Goal: Task Accomplishment & Management: Use online tool/utility

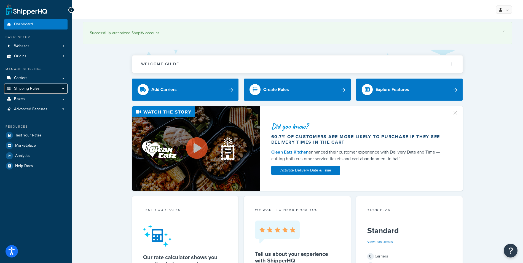
click at [33, 89] on span "Shipping Rules" at bounding box center [27, 88] width 26 height 5
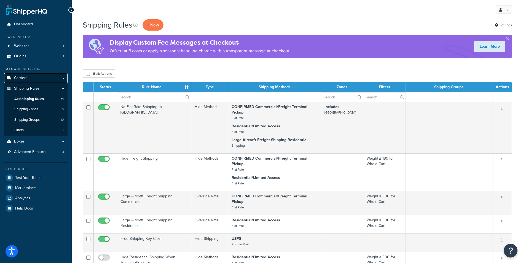
click at [34, 81] on link "Carriers" at bounding box center [35, 78] width 63 height 10
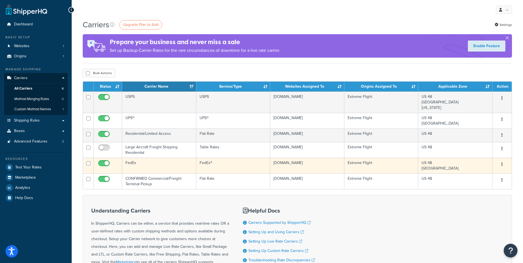
click at [149, 166] on td "FedEx" at bounding box center [159, 166] width 74 height 16
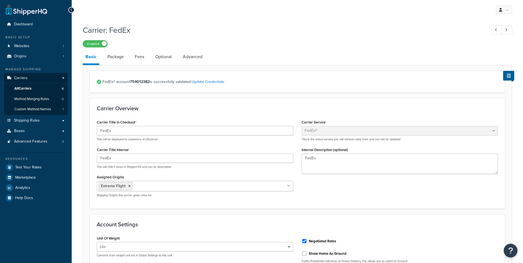
select select "fedEx"
select select "REGULAR_PICKUP"
select select "YOUR_PACKAGING"
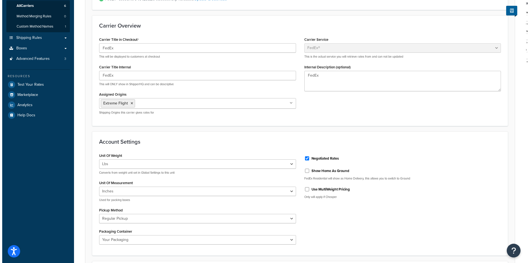
scroll to position [221, 0]
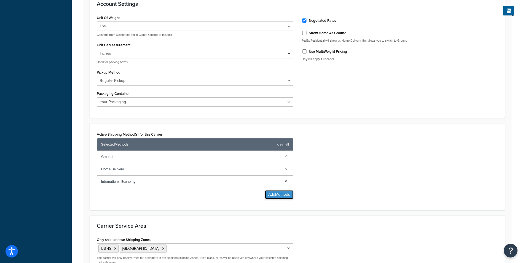
click at [277, 195] on button "Add Methods" at bounding box center [279, 194] width 28 height 9
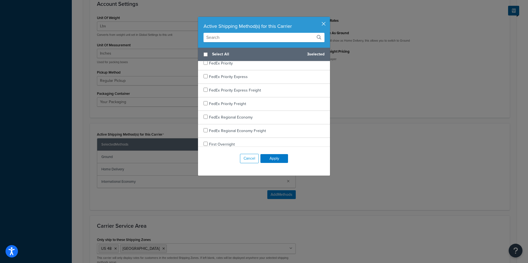
click at [328, 18] on button "button" at bounding box center [328, 17] width 1 height 1
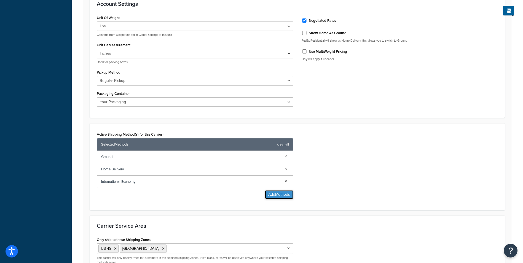
click at [272, 193] on button "Add Methods" at bounding box center [279, 194] width 28 height 9
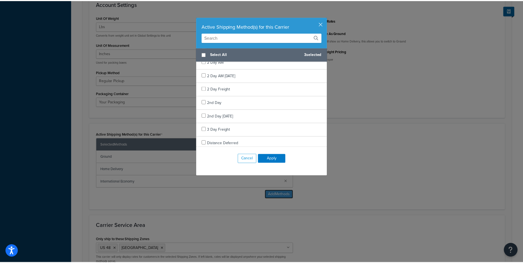
scroll to position [0, 0]
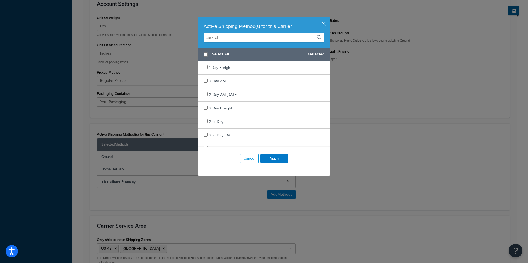
click at [328, 18] on button "button" at bounding box center [328, 17] width 1 height 1
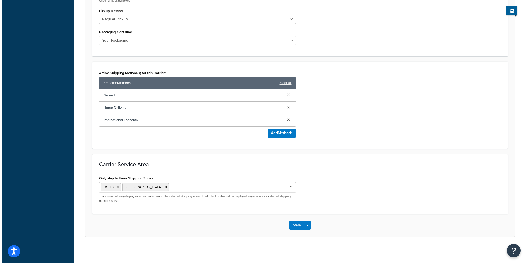
scroll to position [284, 0]
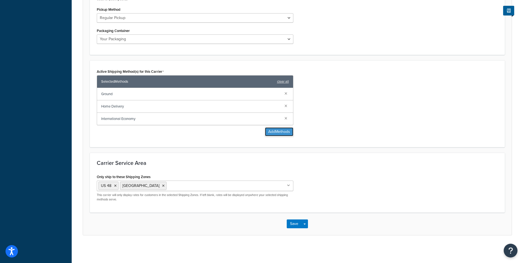
click at [280, 132] on button "Add Methods" at bounding box center [279, 131] width 28 height 9
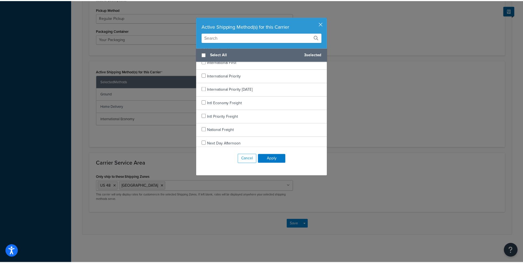
scroll to position [386, 0]
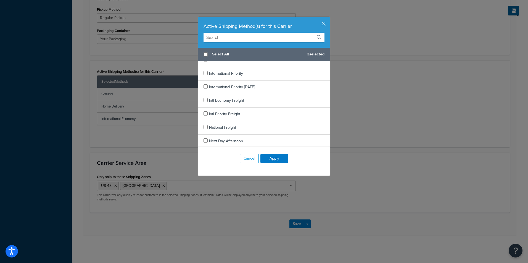
click at [328, 18] on button "button" at bounding box center [328, 17] width 1 height 1
